Goal: Find specific page/section: Find specific page/section

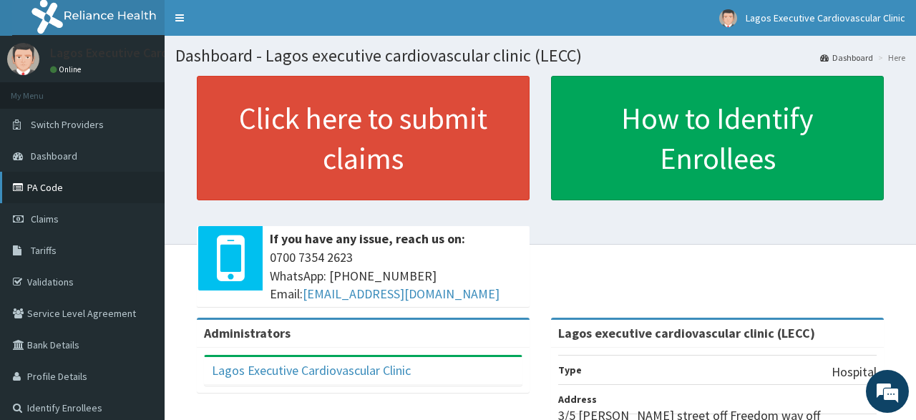
click at [44, 187] on link "PA Code" at bounding box center [82, 187] width 165 height 31
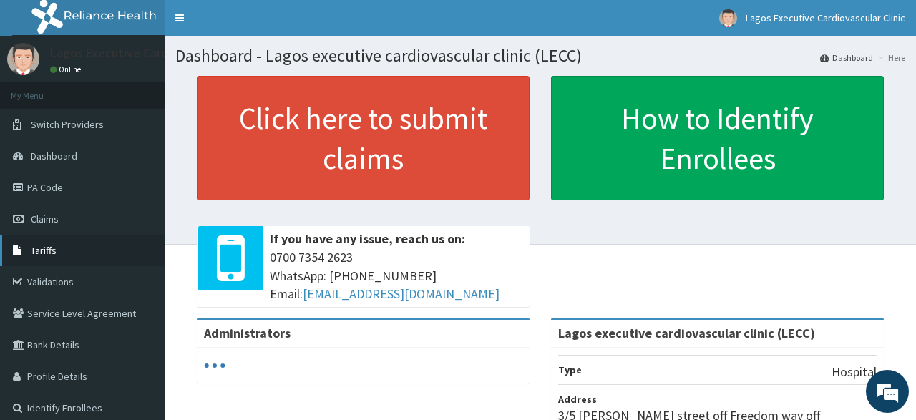
click at [49, 255] on span "Tariffs" at bounding box center [44, 250] width 26 height 13
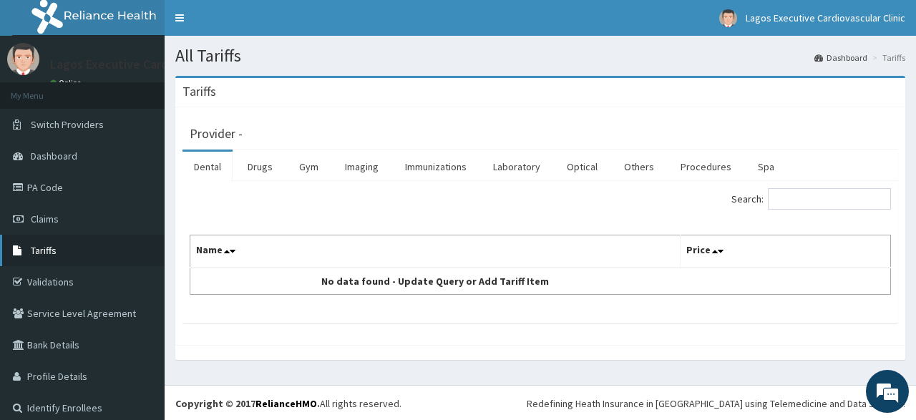
click at [54, 248] on span "Tariffs" at bounding box center [44, 250] width 26 height 13
click at [686, 165] on link "Procedures" at bounding box center [706, 167] width 74 height 30
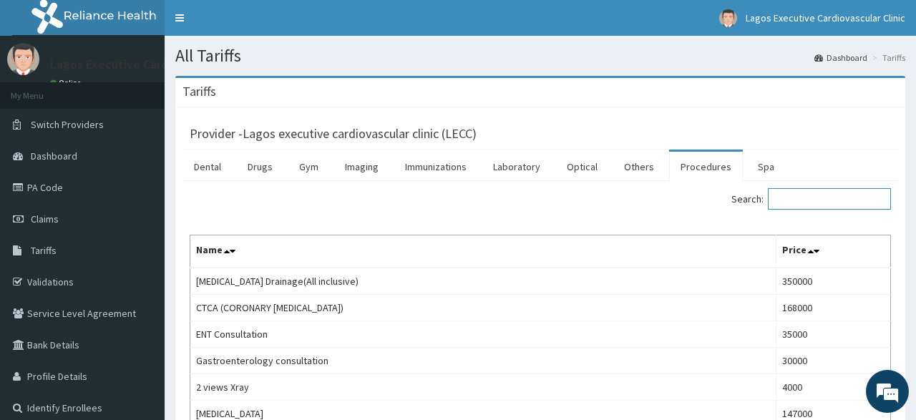
click at [802, 199] on input "Search:" at bounding box center [829, 198] width 123 height 21
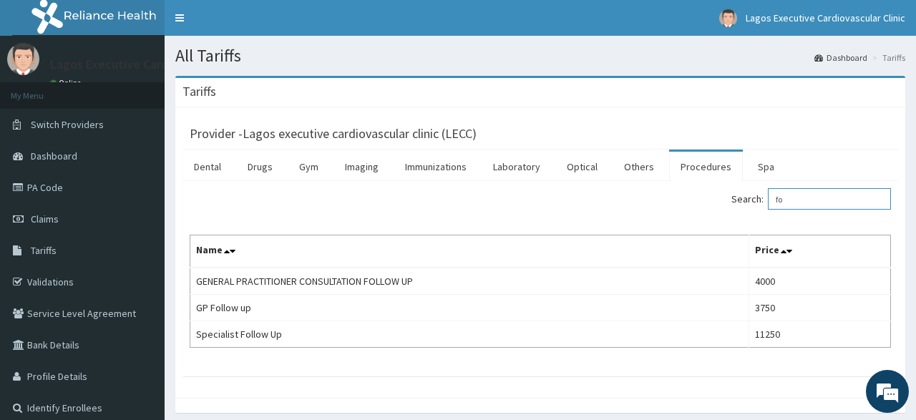
type input "f"
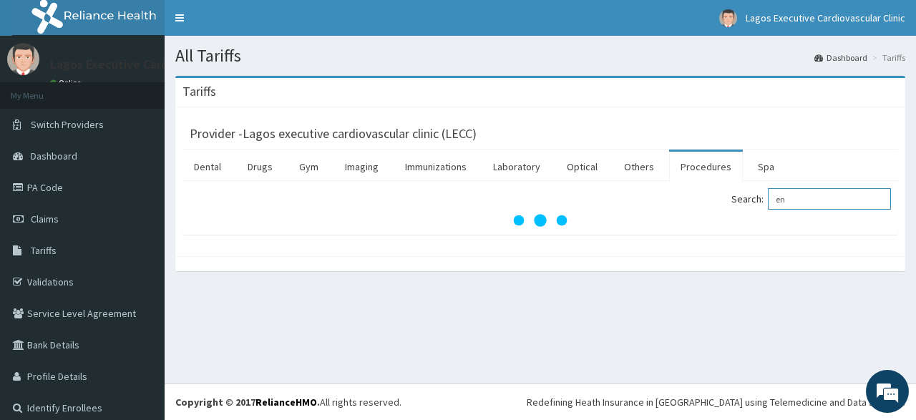
type input "e"
